Goal: Transaction & Acquisition: Book appointment/travel/reservation

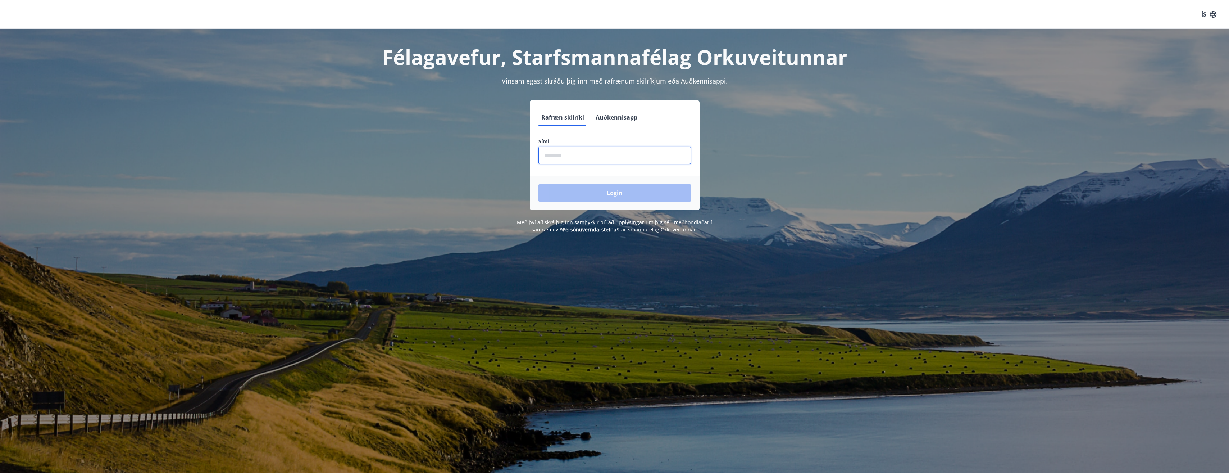
click at [628, 150] on input "phone" at bounding box center [614, 155] width 152 height 18
type input "********"
click at [618, 191] on button "Login" at bounding box center [614, 192] width 152 height 17
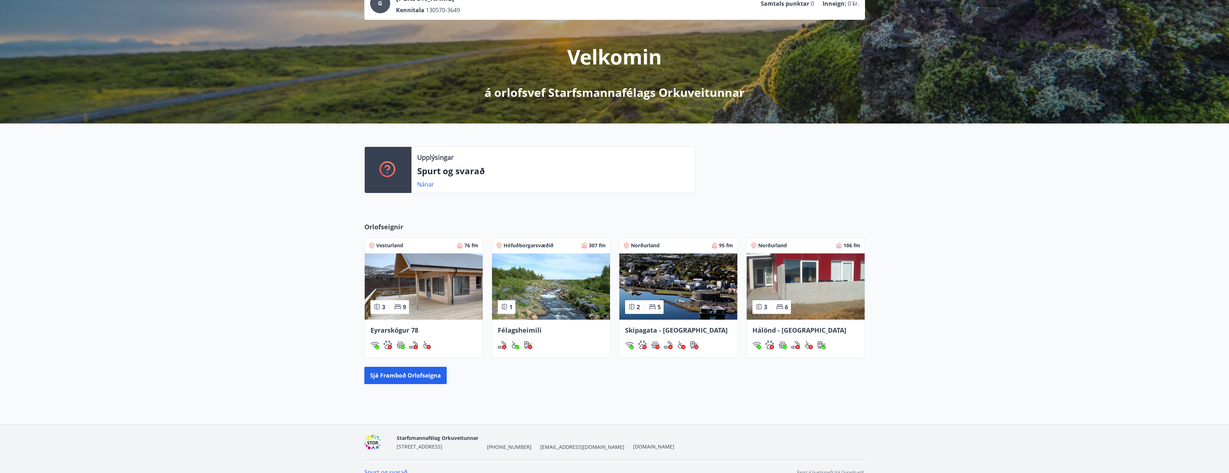
scroll to position [68, 0]
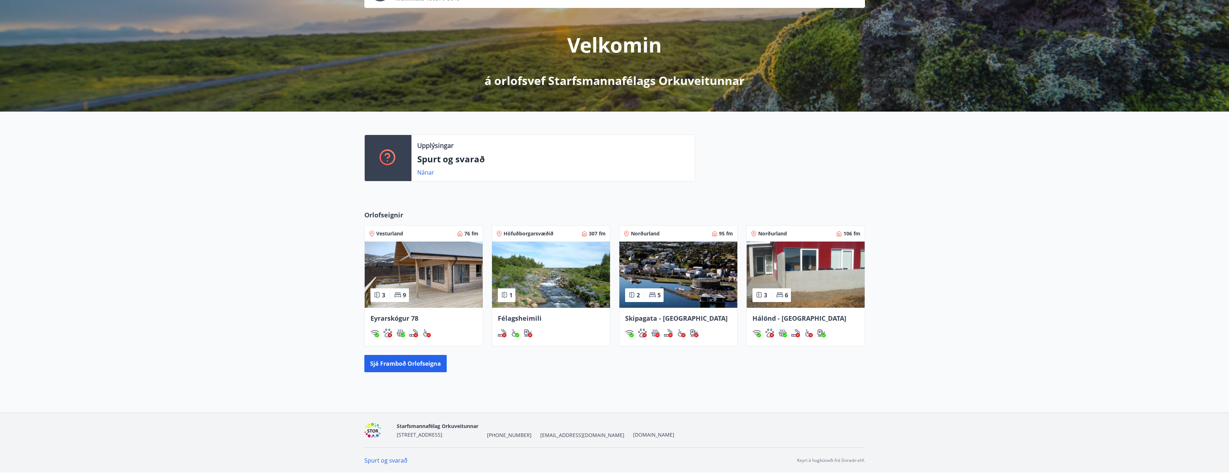
click at [523, 314] on span "Félagsheimili" at bounding box center [520, 318] width 44 height 9
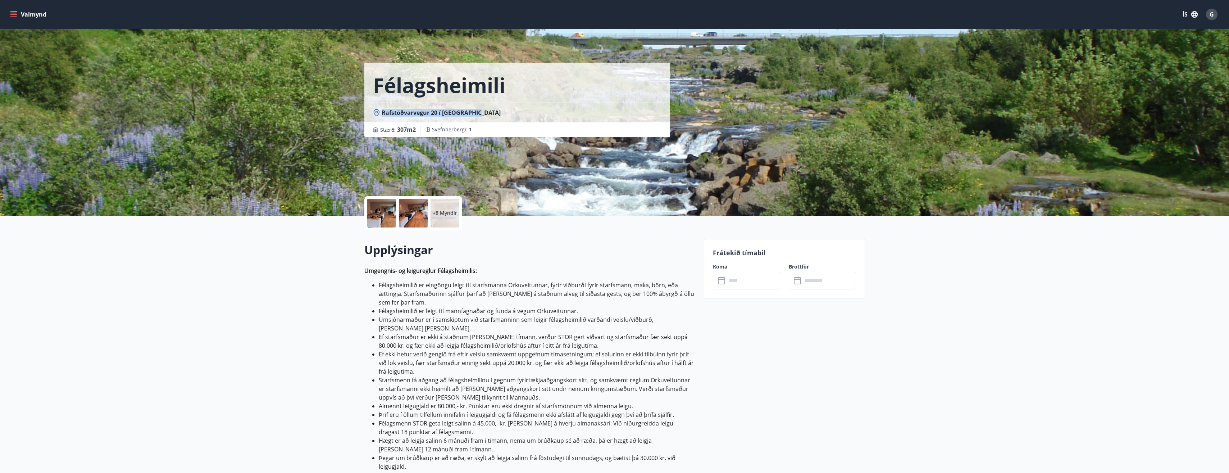
drag, startPoint x: 481, startPoint y: 110, endPoint x: 381, endPoint y: 110, distance: 99.6
click at [381, 110] on div "Rafstöðvarvegur 20 í Elliðaárdal" at bounding box center [517, 113] width 288 height 8
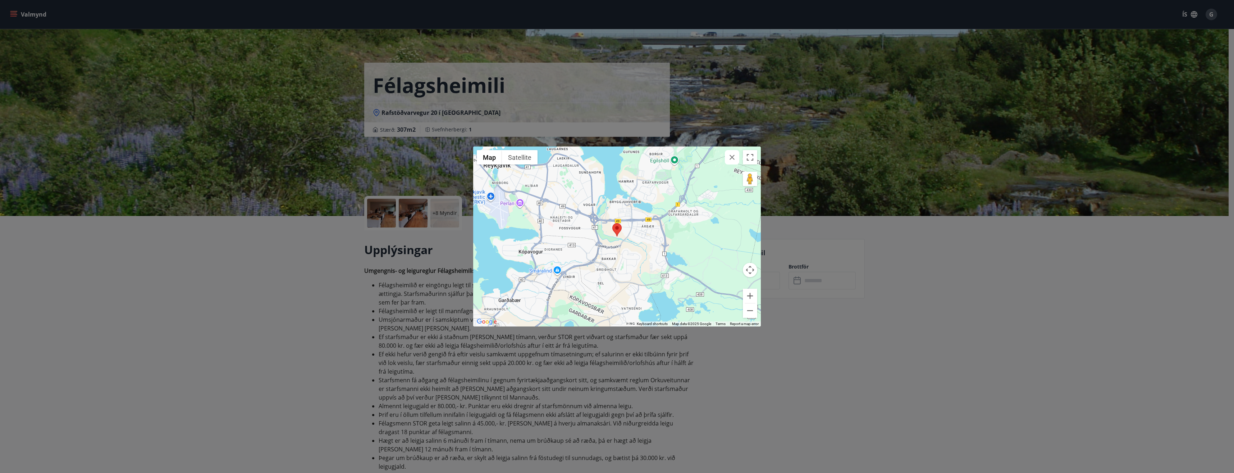
drag, startPoint x: 381, startPoint y: 110, endPoint x: 416, endPoint y: 112, distance: 35.3
drag, startPoint x: 416, startPoint y: 112, endPoint x: 362, endPoint y: 164, distance: 75.8
click at [362, 164] on div "← Move left → Move right ↑ Move up ↓ Move down + Zoom in - Zoom out Home Jump l…" at bounding box center [617, 236] width 1234 height 473
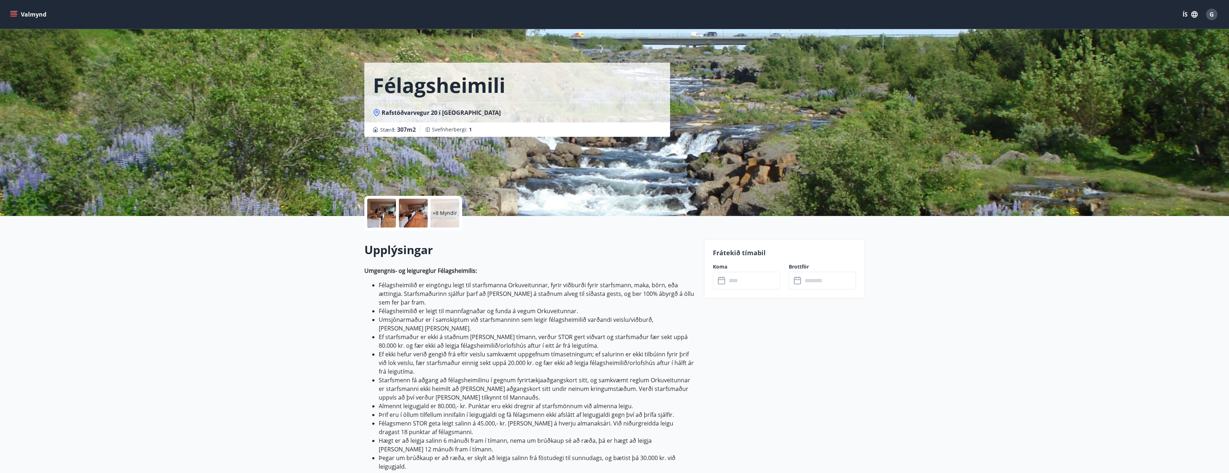
click at [382, 211] on div at bounding box center [381, 213] width 29 height 29
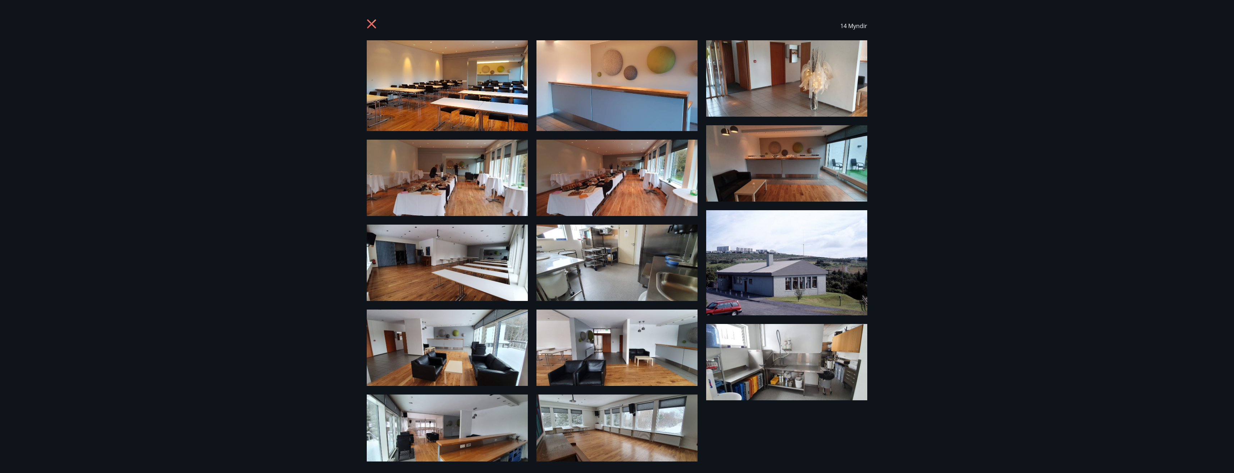
click at [457, 86] on img at bounding box center [447, 85] width 161 height 91
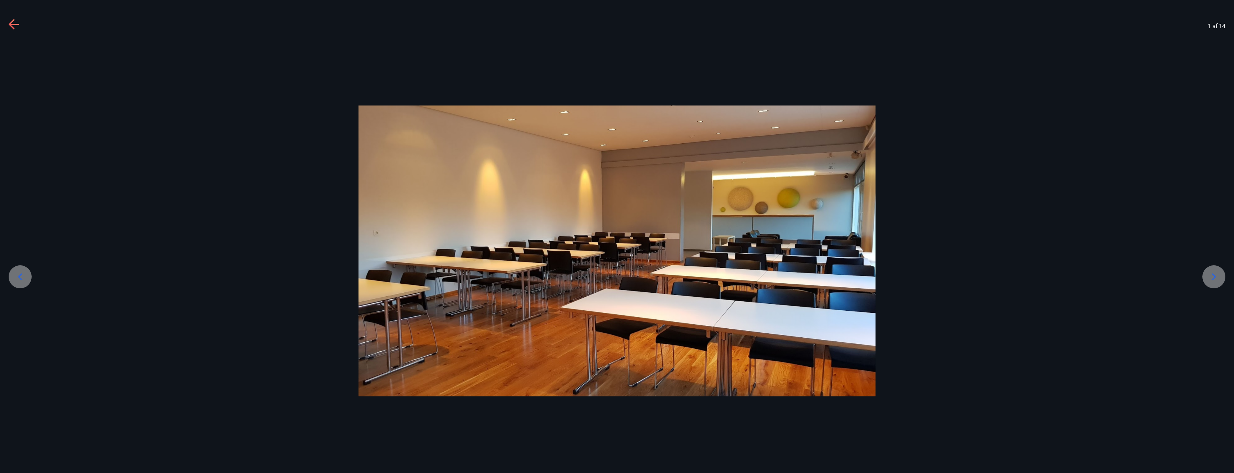
click at [1209, 273] on icon at bounding box center [1214, 277] width 12 height 12
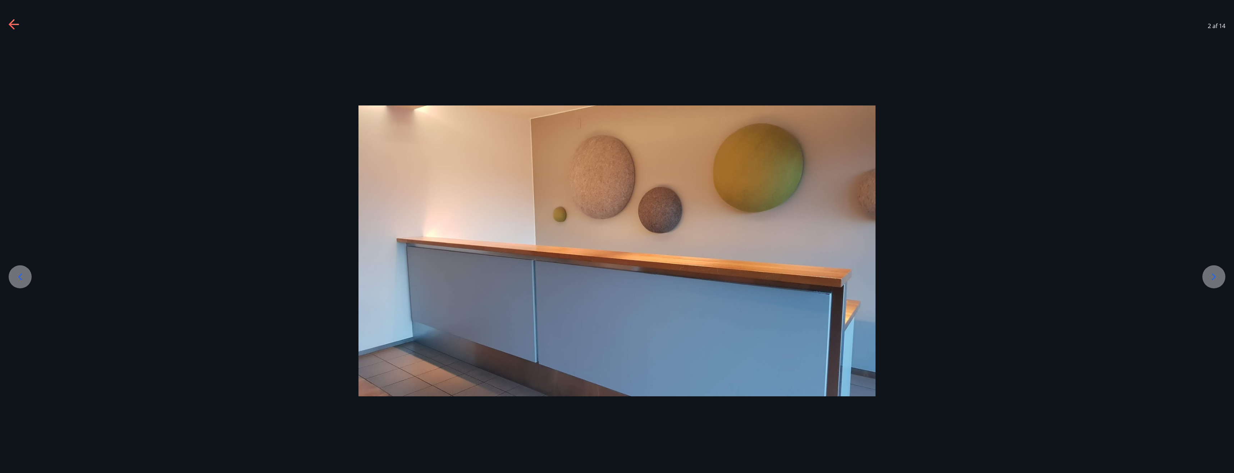
click at [1209, 273] on icon at bounding box center [1214, 277] width 12 height 12
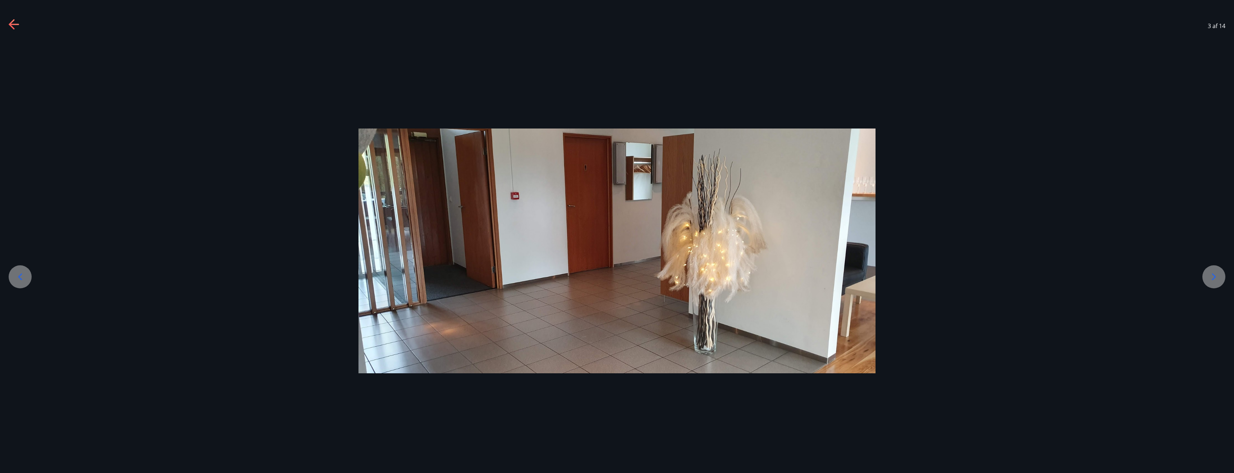
click at [1209, 273] on icon at bounding box center [1214, 277] width 12 height 12
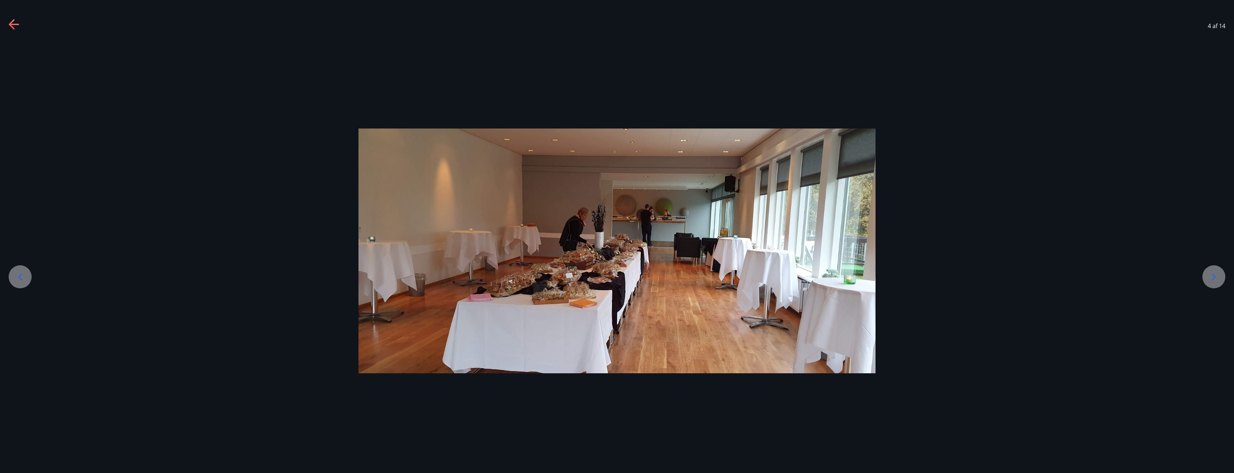
click at [1209, 273] on icon at bounding box center [1214, 277] width 12 height 12
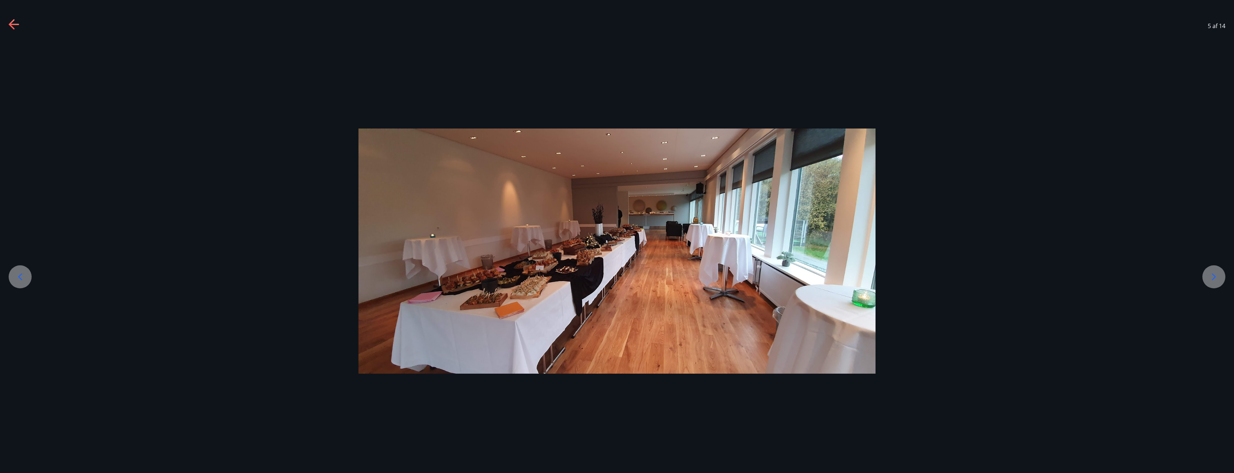
click at [1209, 273] on icon at bounding box center [1214, 277] width 12 height 12
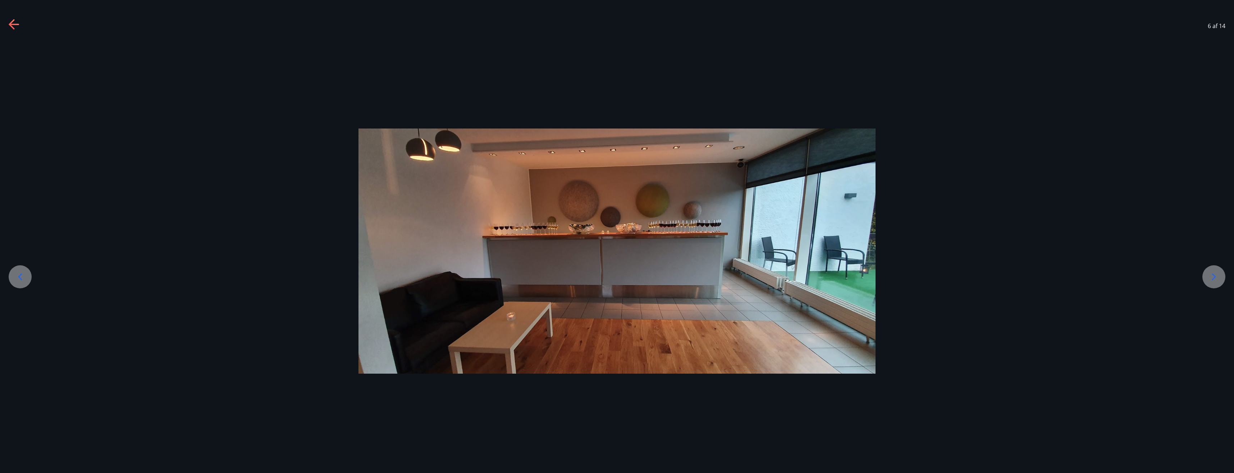
click at [1209, 273] on icon at bounding box center [1214, 277] width 12 height 12
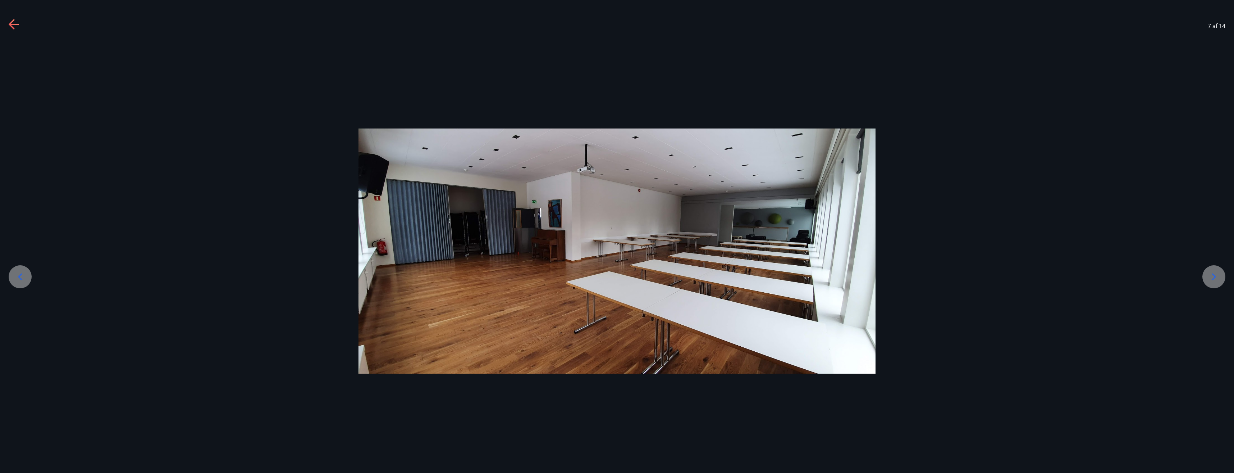
click at [1209, 273] on icon at bounding box center [1214, 277] width 12 height 12
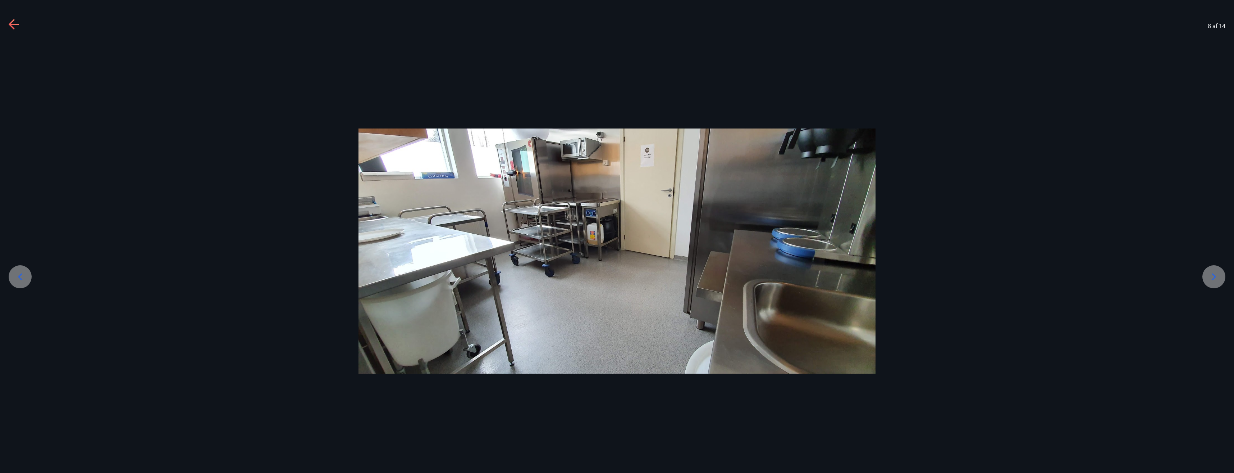
click at [1209, 273] on icon at bounding box center [1214, 277] width 12 height 12
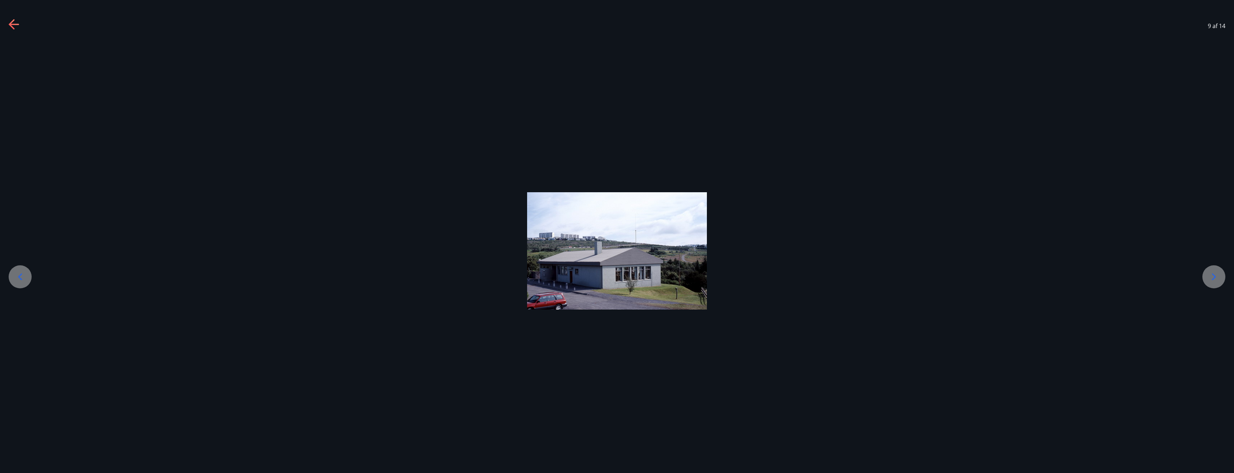
click at [1209, 273] on icon at bounding box center [1214, 277] width 12 height 12
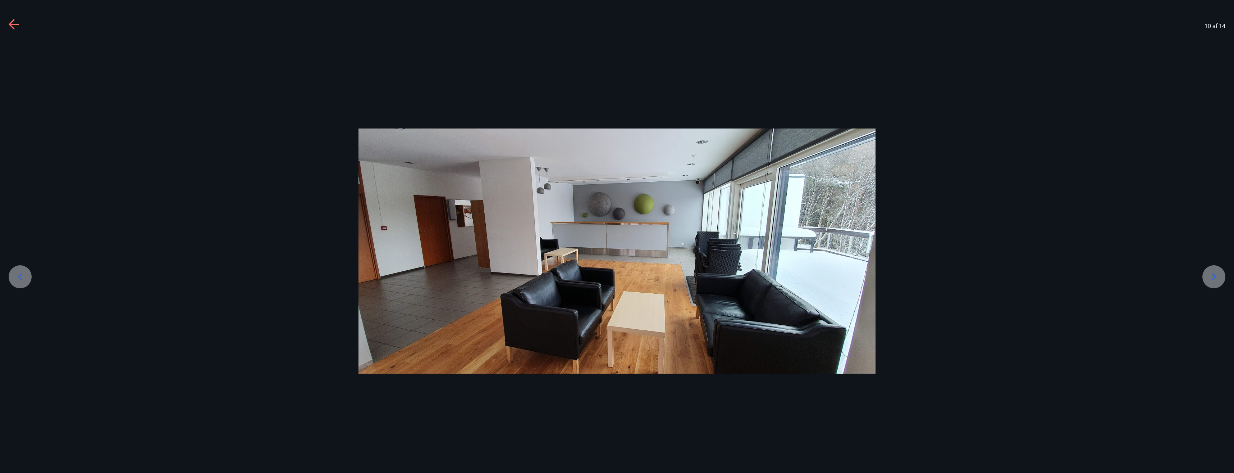
click at [1209, 273] on icon at bounding box center [1214, 277] width 12 height 12
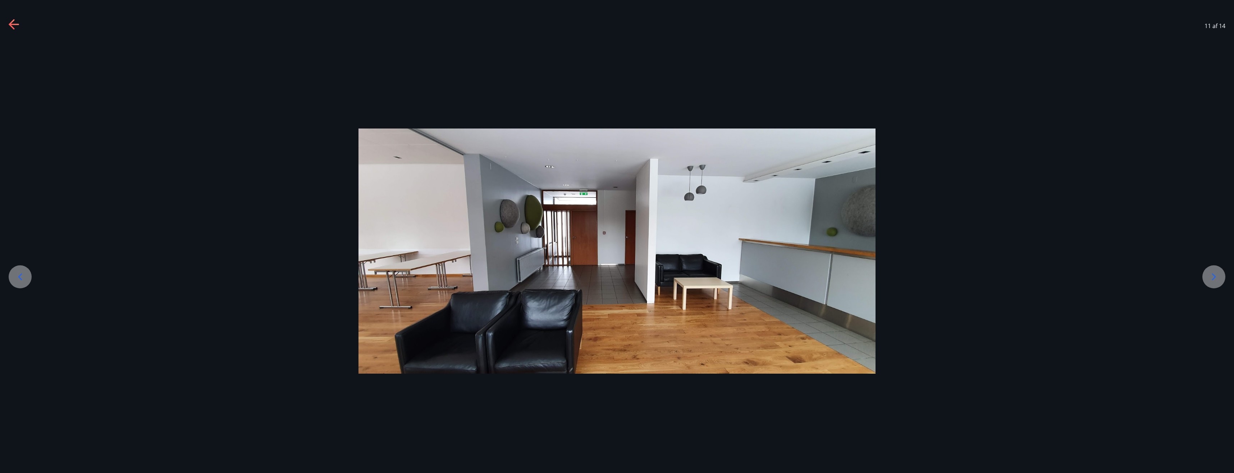
click at [1209, 273] on icon at bounding box center [1214, 277] width 12 height 12
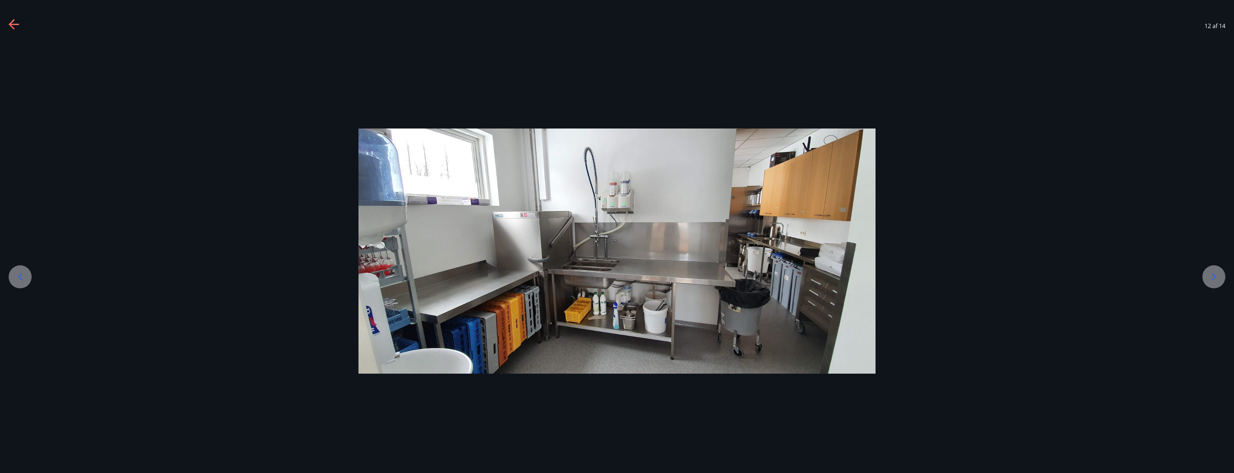
click at [1209, 273] on icon at bounding box center [1214, 277] width 12 height 12
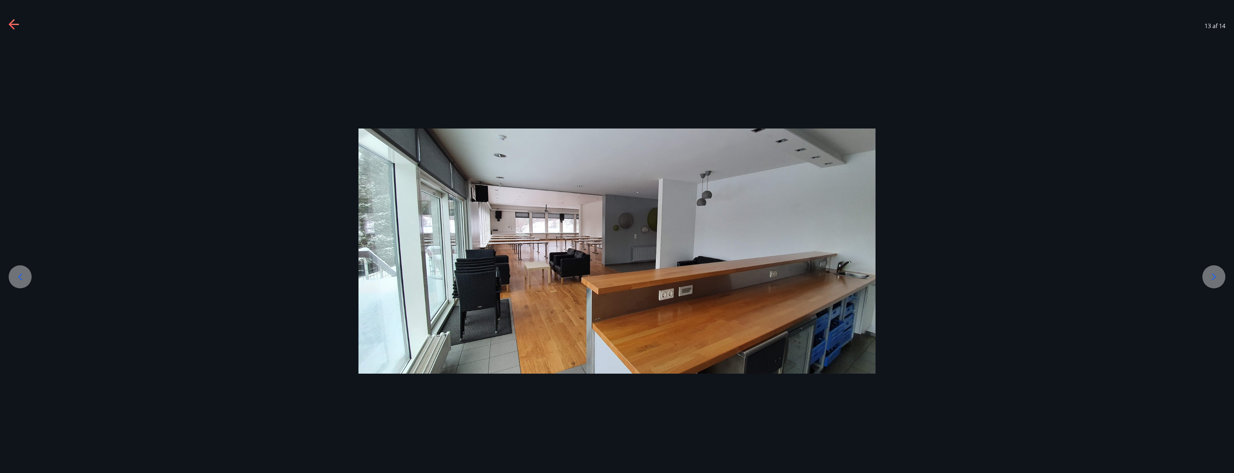
click at [1209, 273] on icon at bounding box center [1214, 277] width 12 height 12
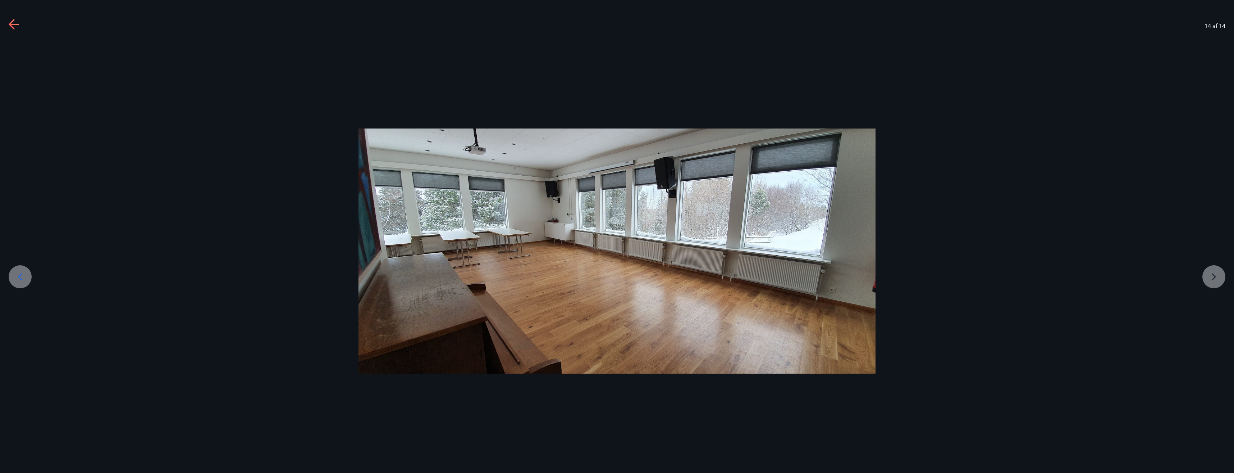
click at [1209, 273] on div at bounding box center [617, 250] width 1234 height 245
click at [16, 25] on icon at bounding box center [15, 25] width 12 height 12
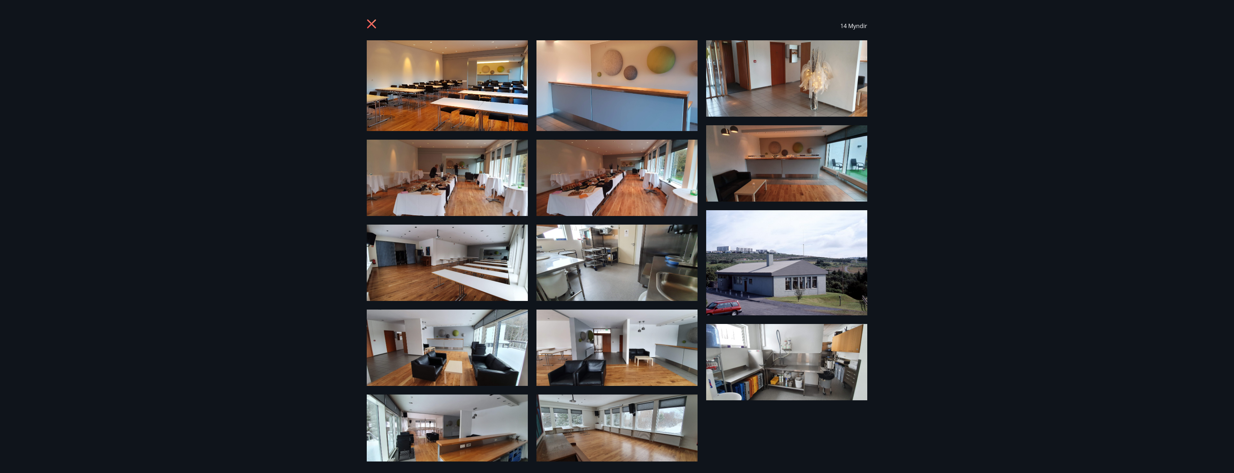
click at [371, 25] on icon at bounding box center [373, 25] width 12 height 12
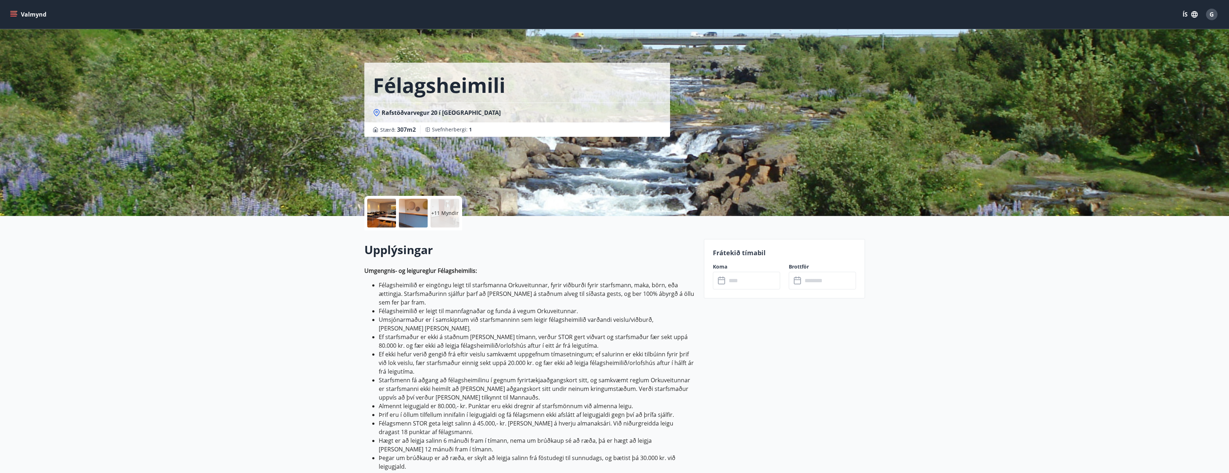
click at [13, 20] on button "Valmynd" at bounding box center [29, 14] width 41 height 13
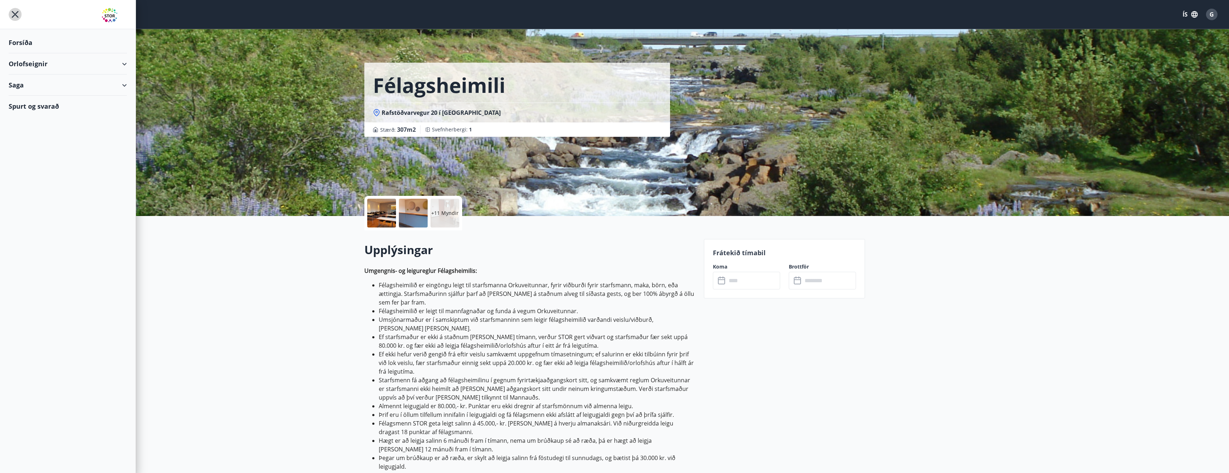
click at [14, 18] on icon "menu" at bounding box center [15, 14] width 13 height 13
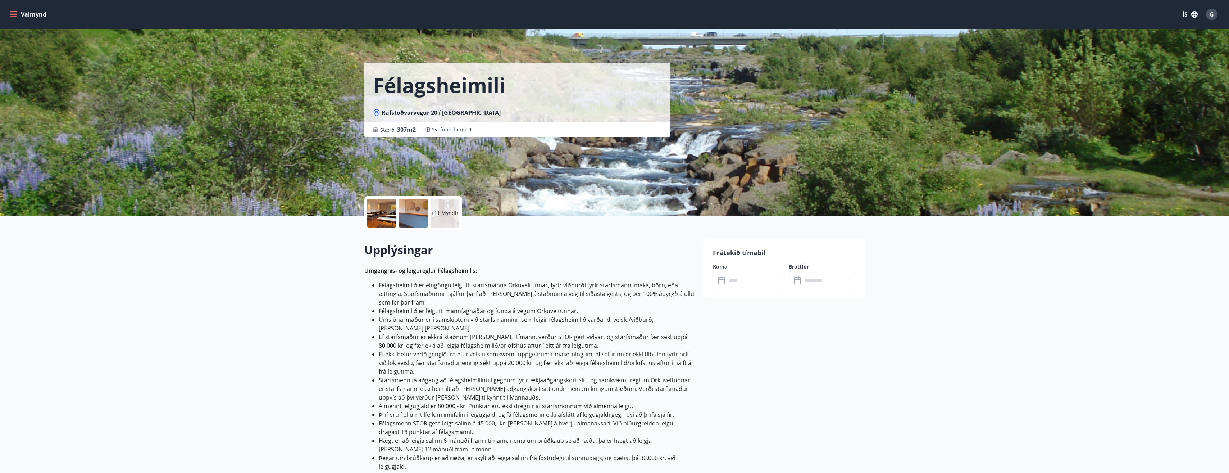
click at [14, 18] on button "Valmynd" at bounding box center [29, 14] width 41 height 13
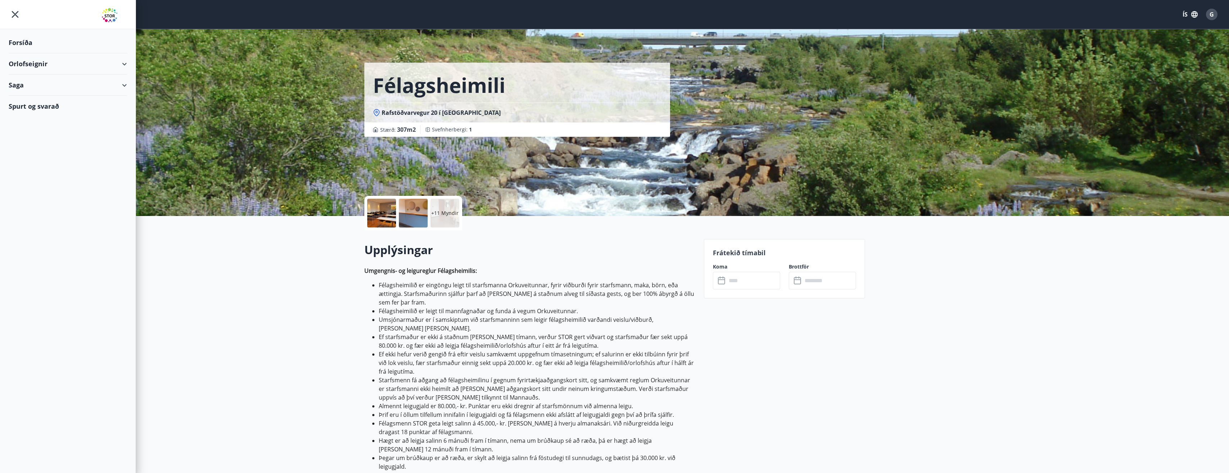
click at [35, 65] on div "Orlofseignir" at bounding box center [68, 63] width 118 height 21
click at [29, 45] on div "Forsíða" at bounding box center [68, 42] width 118 height 21
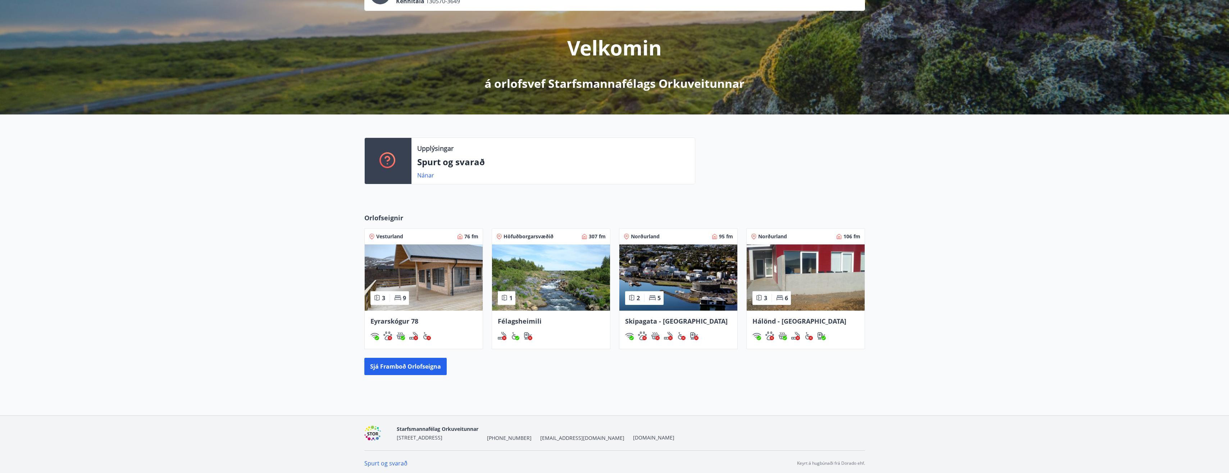
scroll to position [68, 0]
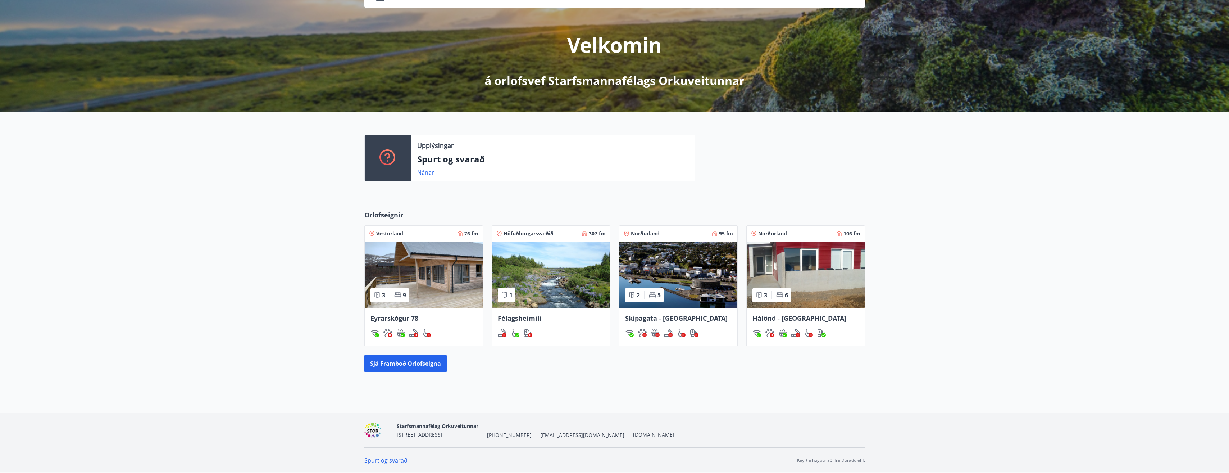
click at [795, 320] on span "Hálönd - Akureyri" at bounding box center [799, 318] width 94 height 9
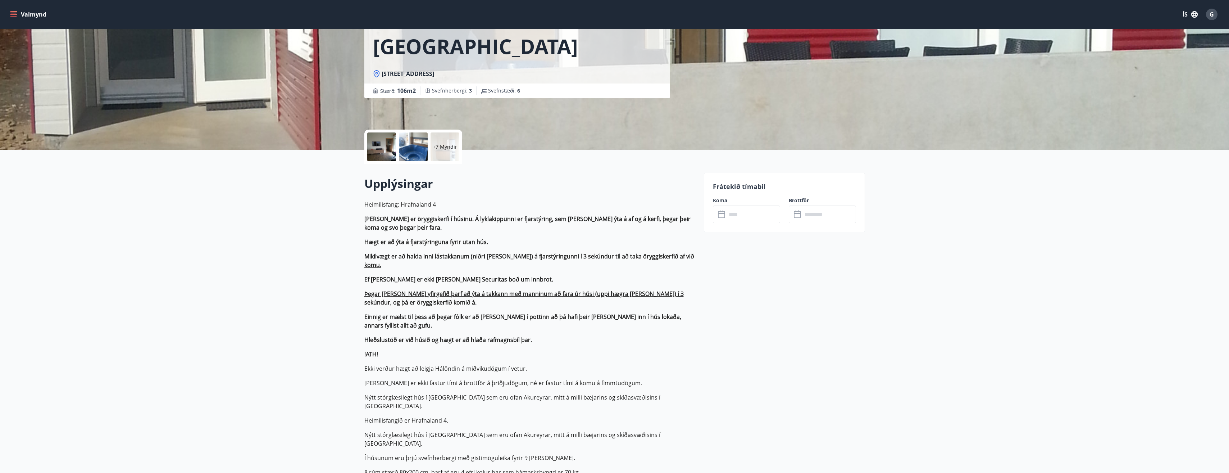
scroll to position [72, 0]
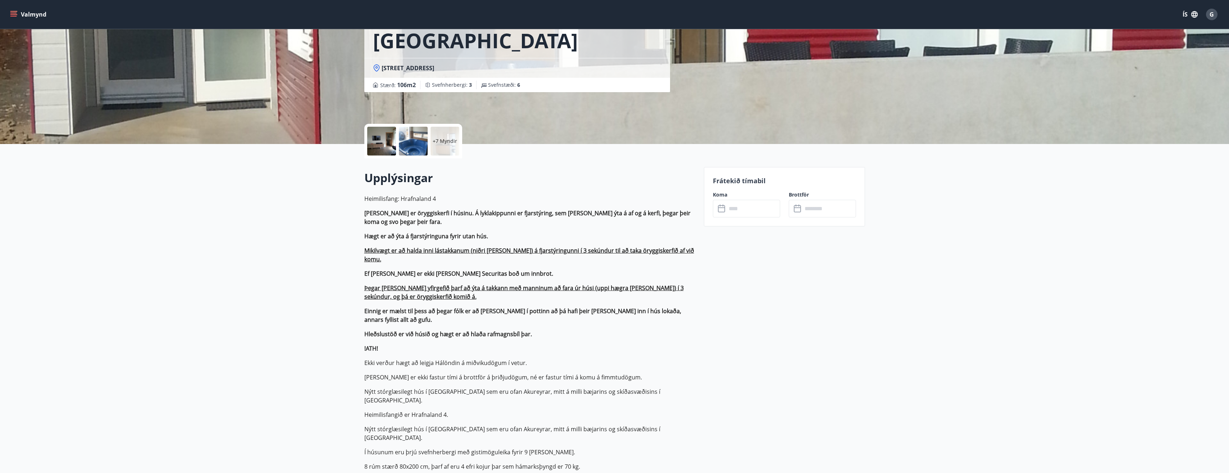
click at [722, 209] on icon at bounding box center [722, 208] width 9 height 9
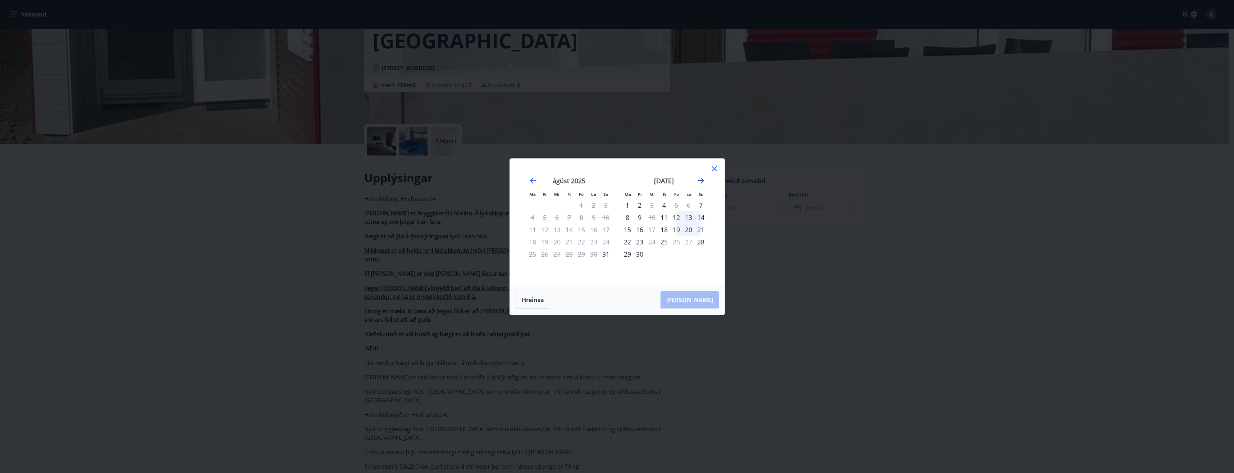
click at [697, 179] on icon "Move forward to switch to the next month." at bounding box center [701, 180] width 9 height 9
click at [586, 217] on div "12" at bounding box center [581, 217] width 12 height 12
click at [605, 217] on div "14" at bounding box center [606, 217] width 12 height 12
click at [591, 229] on div "20" at bounding box center [594, 229] width 12 height 12
click at [580, 229] on div "19" at bounding box center [581, 229] width 12 height 12
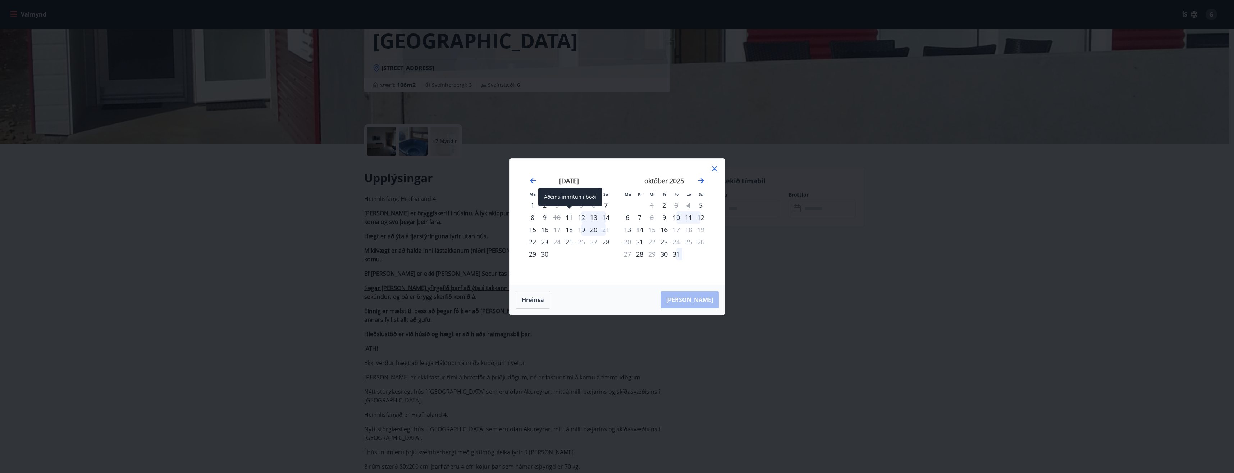
click at [569, 215] on div "11" at bounding box center [569, 217] width 12 height 12
click at [568, 218] on div "11" at bounding box center [569, 217] width 12 height 12
click at [525, 299] on button "Hreinsa" at bounding box center [533, 300] width 35 height 18
click at [665, 218] on div "11" at bounding box center [664, 217] width 12 height 12
click at [628, 229] on div "15" at bounding box center [627, 229] width 12 height 12
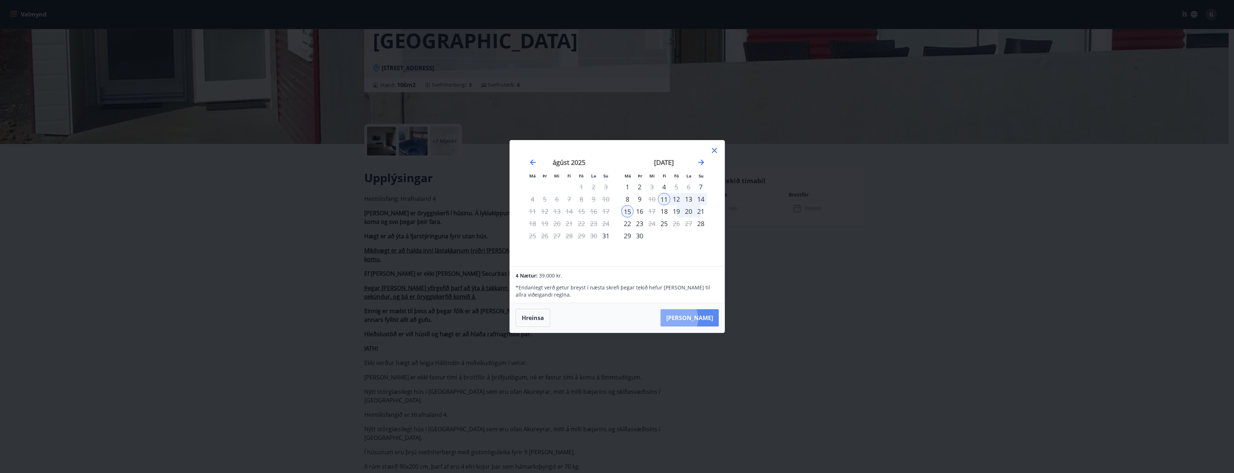
click at [698, 318] on button "Taka Frá" at bounding box center [690, 317] width 58 height 17
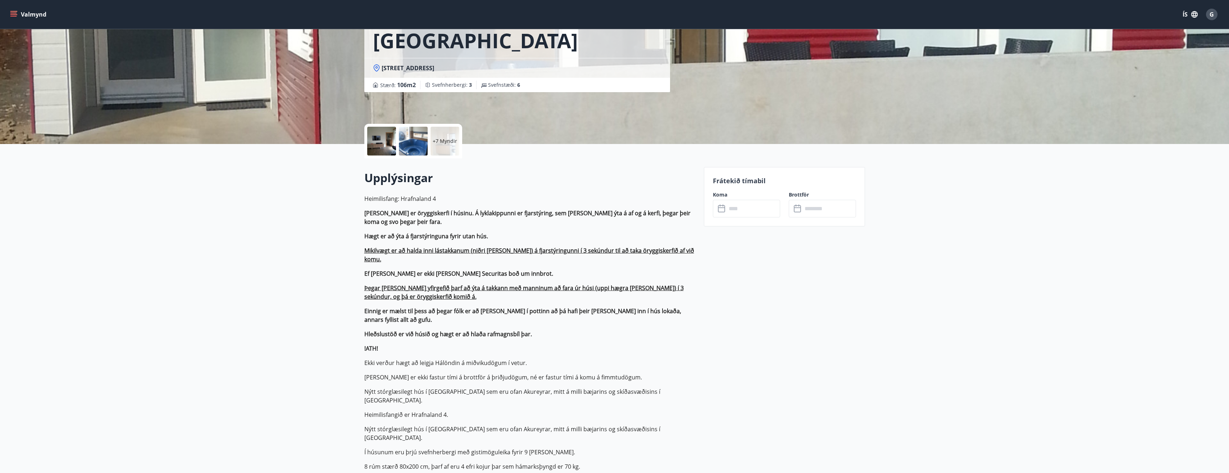
type input "******"
